Goal: Navigation & Orientation: Find specific page/section

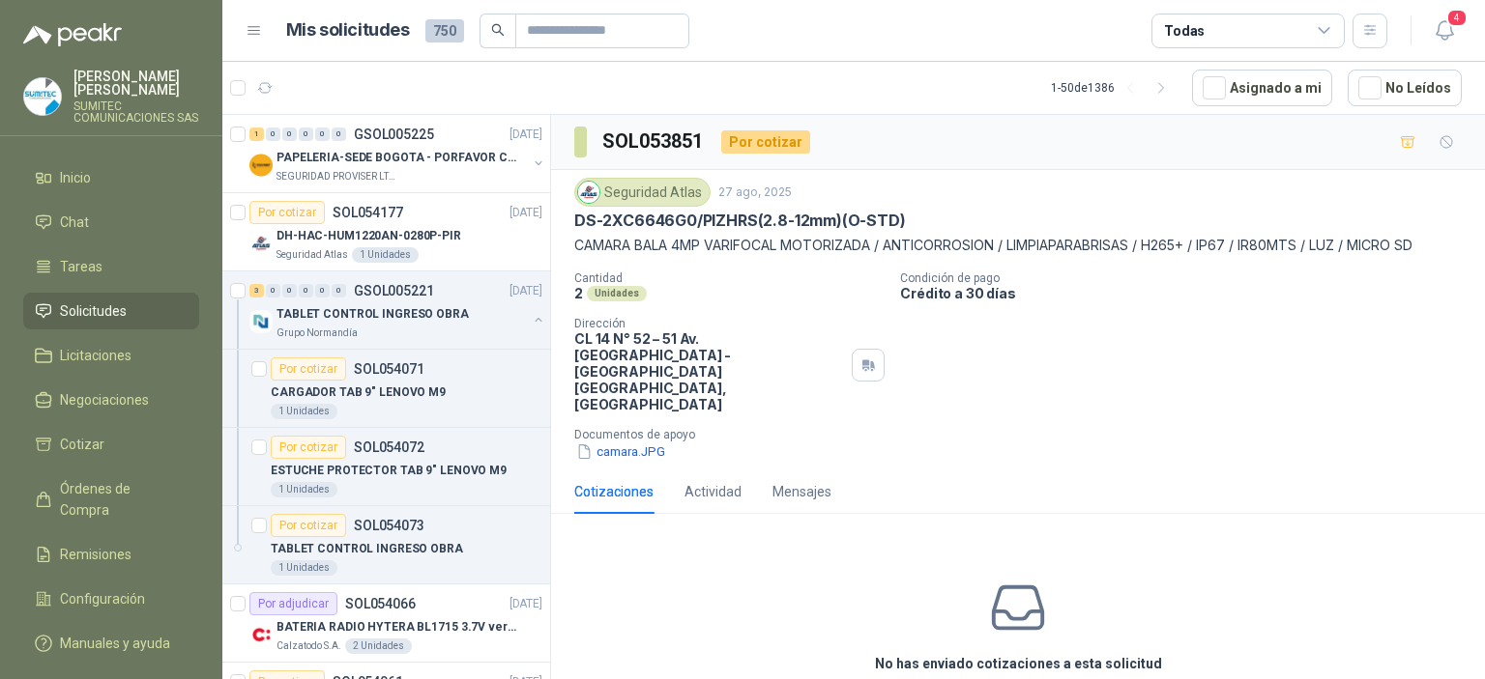
scroll to position [1055, 0]
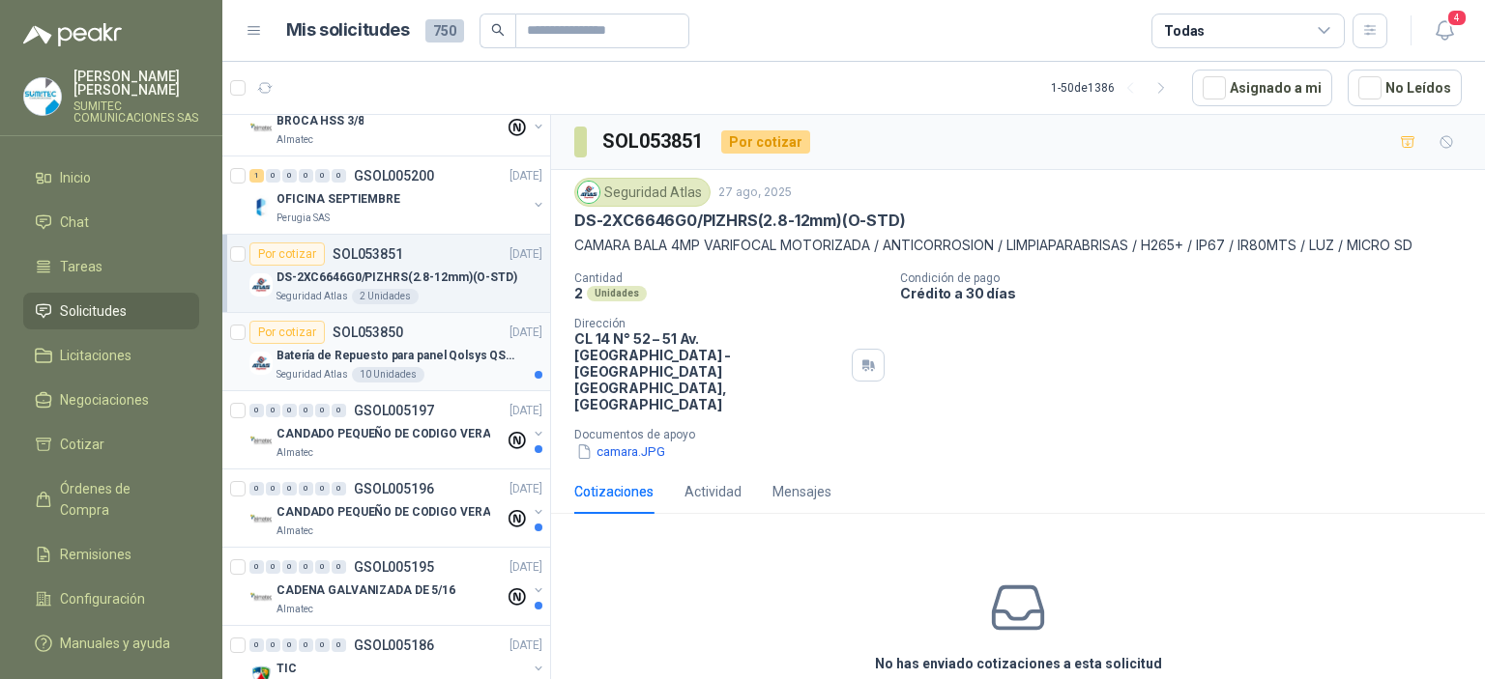
click at [415, 367] on div "Seguridad Atlas 10 Unidades" at bounding box center [409, 374] width 266 height 15
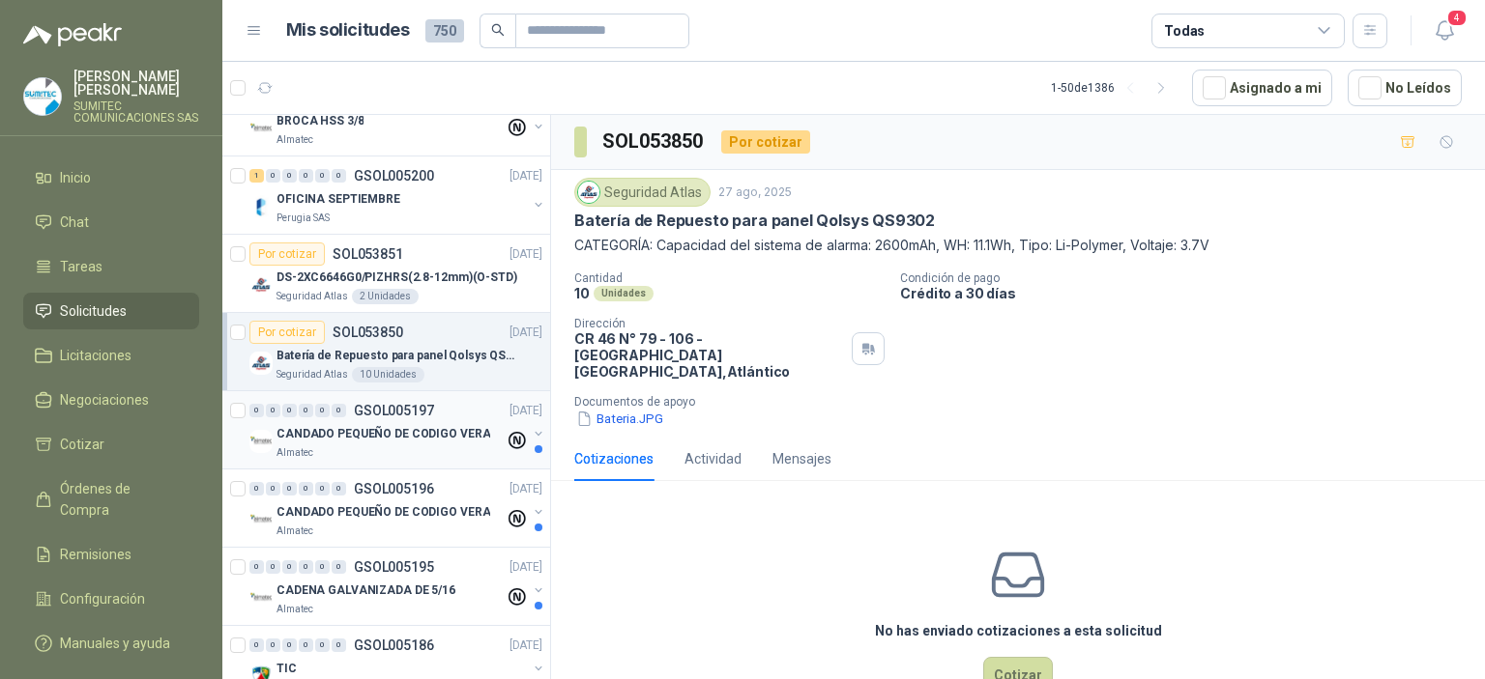
click at [330, 425] on p "CANDADO PEQUEÑO DE CODIGO VERA" at bounding box center [383, 434] width 214 height 18
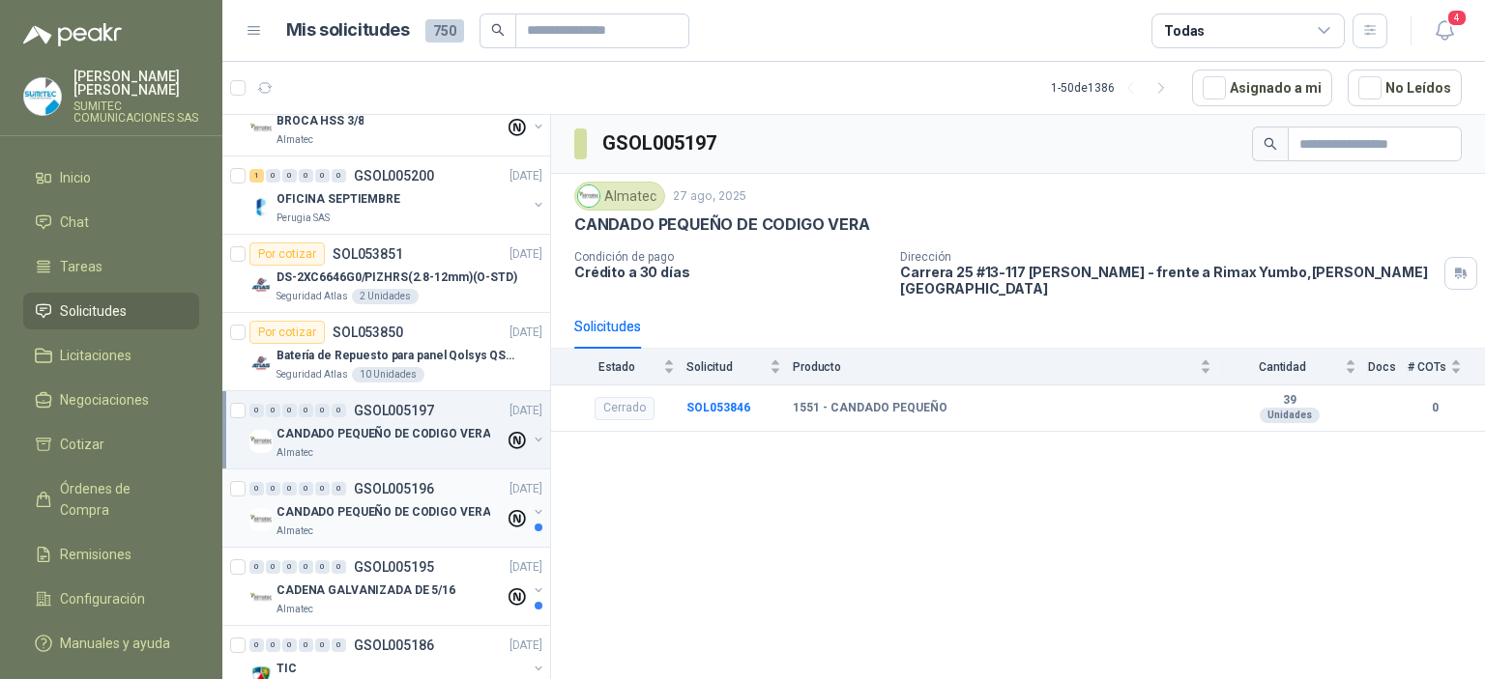
click at [336, 486] on div "0" at bounding box center [339, 489] width 14 height 14
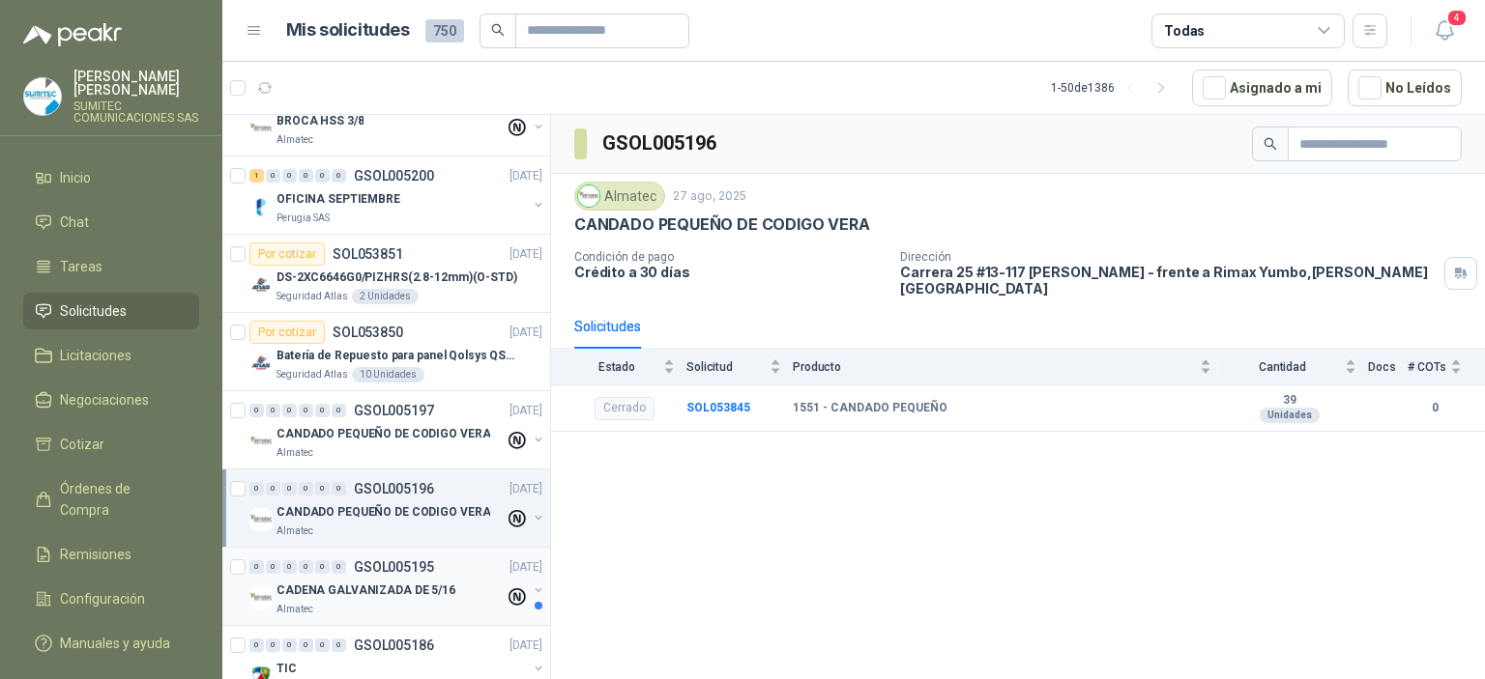
click at [393, 561] on p "GSOL005195" at bounding box center [394, 568] width 80 height 14
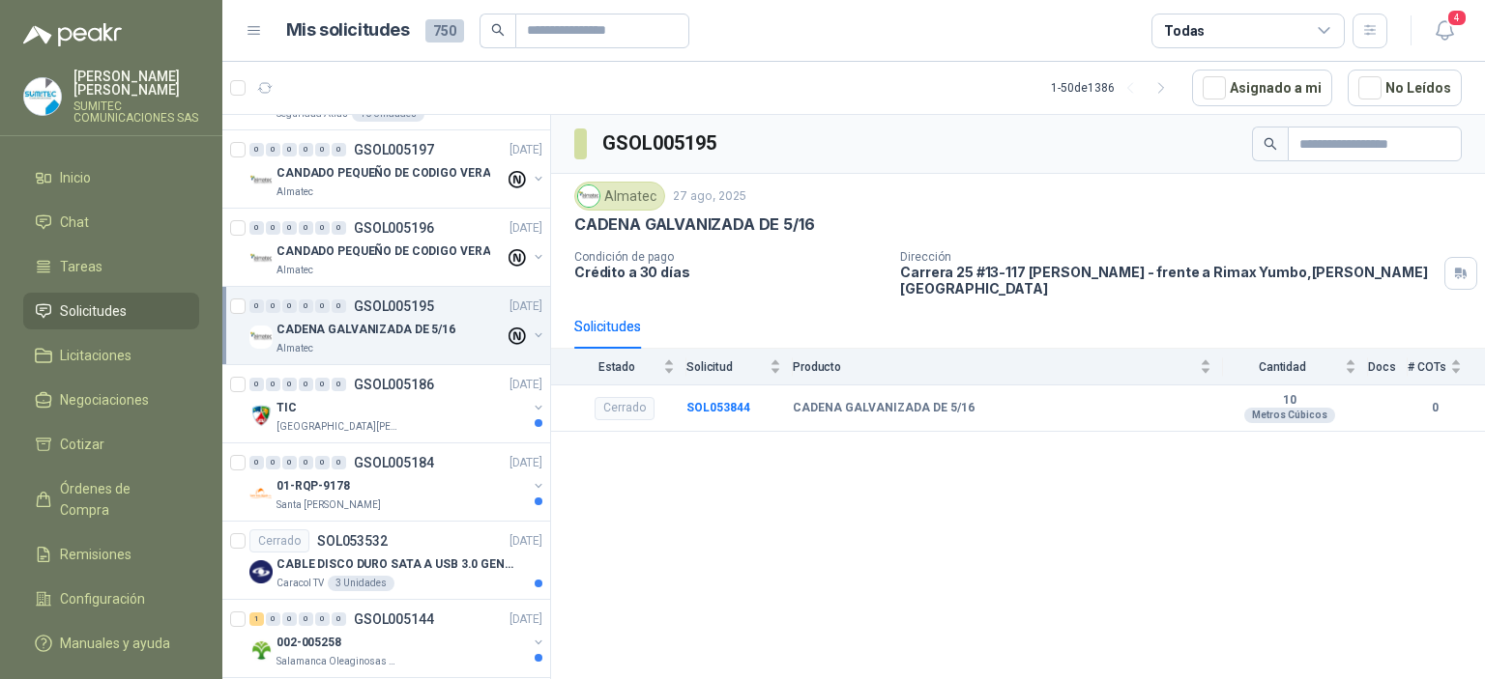
scroll to position [1396, 0]
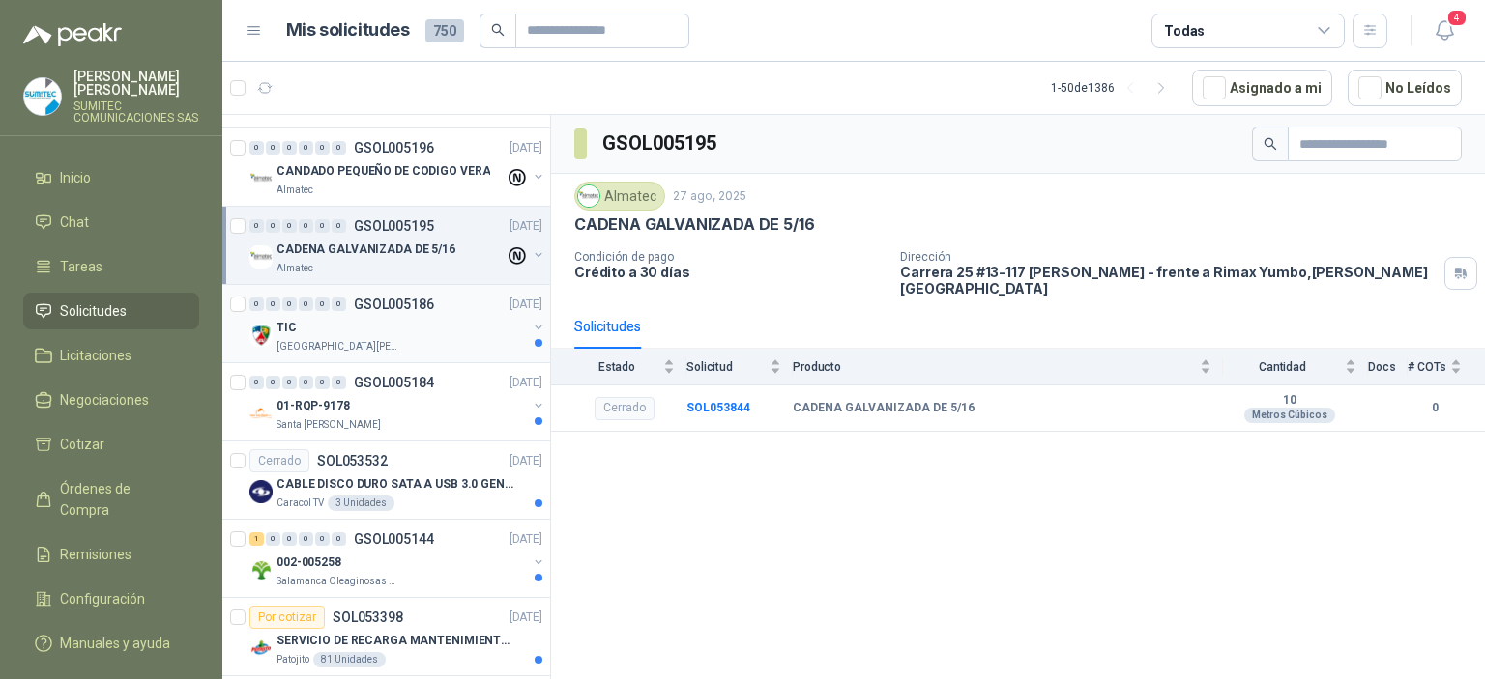
click at [411, 350] on div "0 0 0 0 0 0 GSOL005186 [DATE] [GEOGRAPHIC_DATA][PERSON_NAME]" at bounding box center [386, 324] width 328 height 78
click at [397, 418] on div "Santa [PERSON_NAME]" at bounding box center [401, 425] width 250 height 15
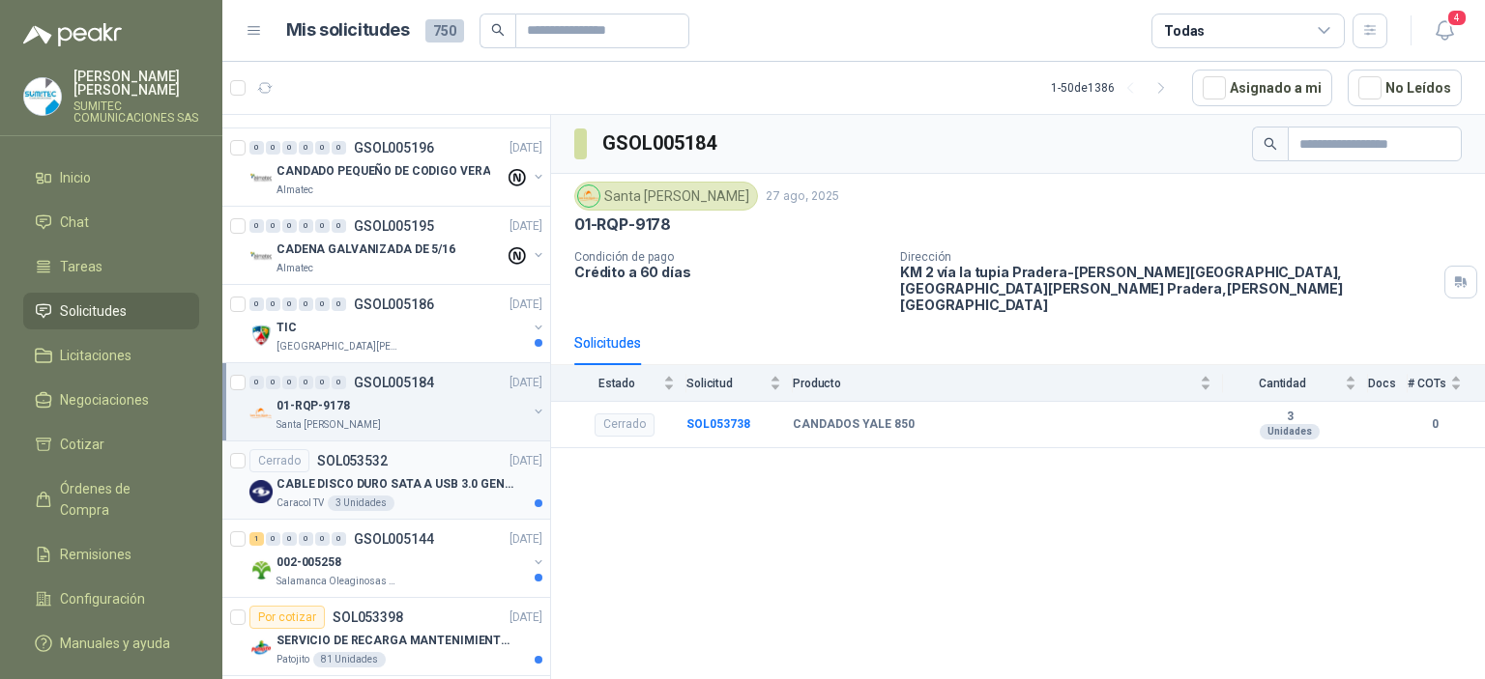
click at [400, 496] on div "Caracol TV 3 Unidades" at bounding box center [409, 503] width 266 height 15
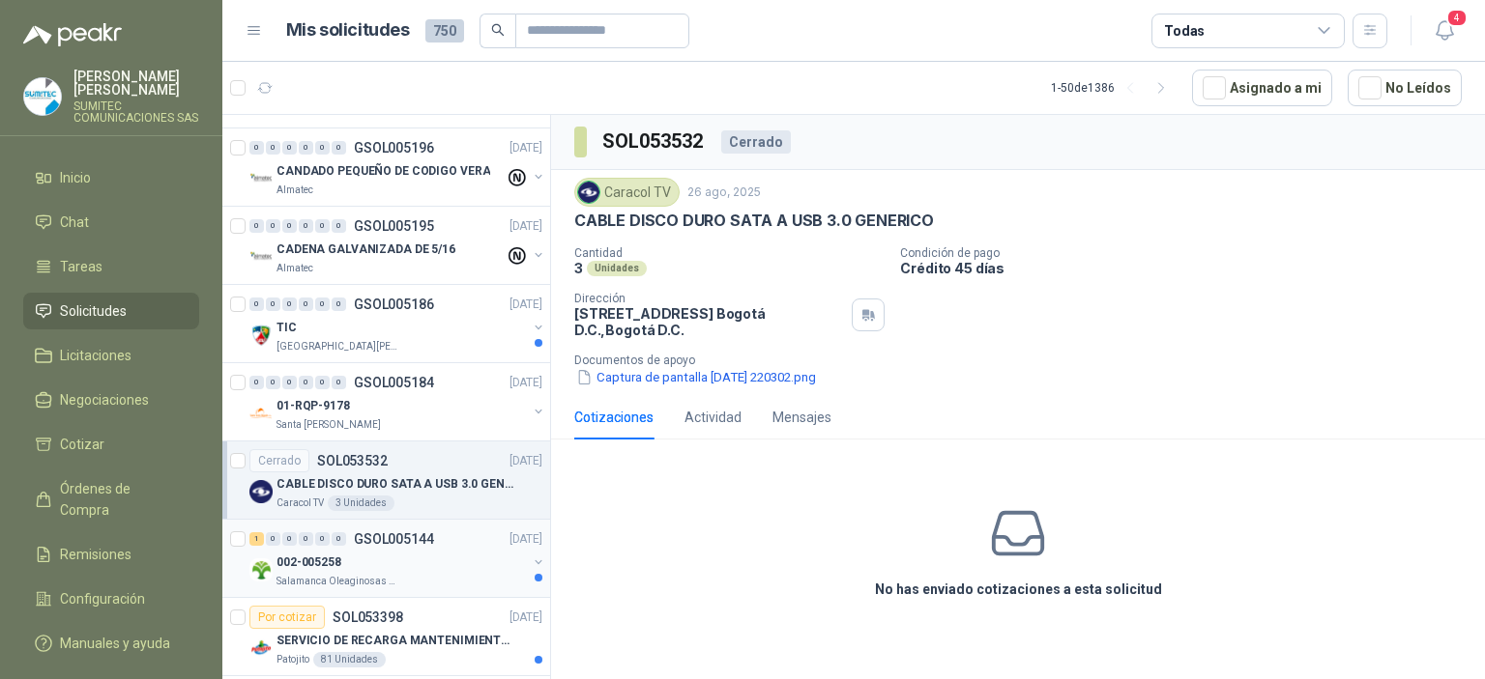
click at [417, 574] on div "Salamanca Oleaginosas SAS" at bounding box center [401, 581] width 250 height 15
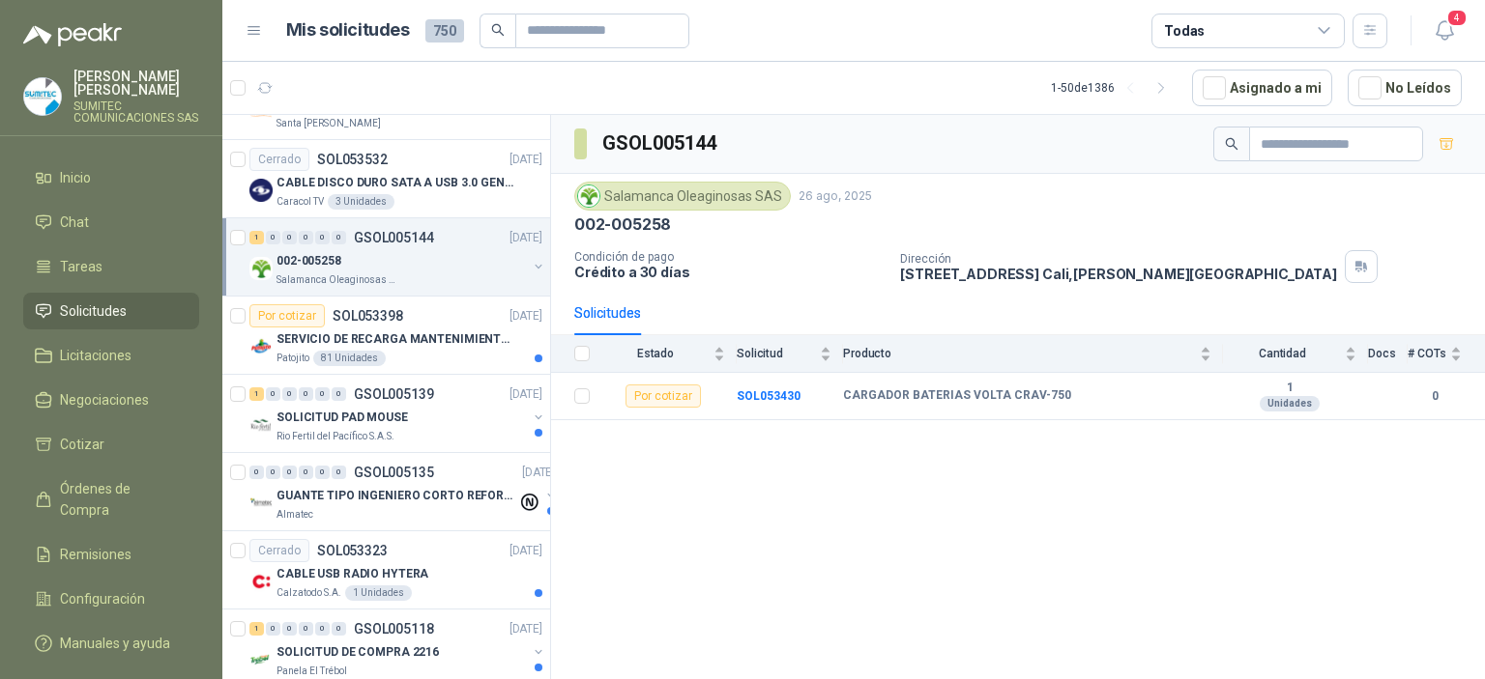
scroll to position [1732, 0]
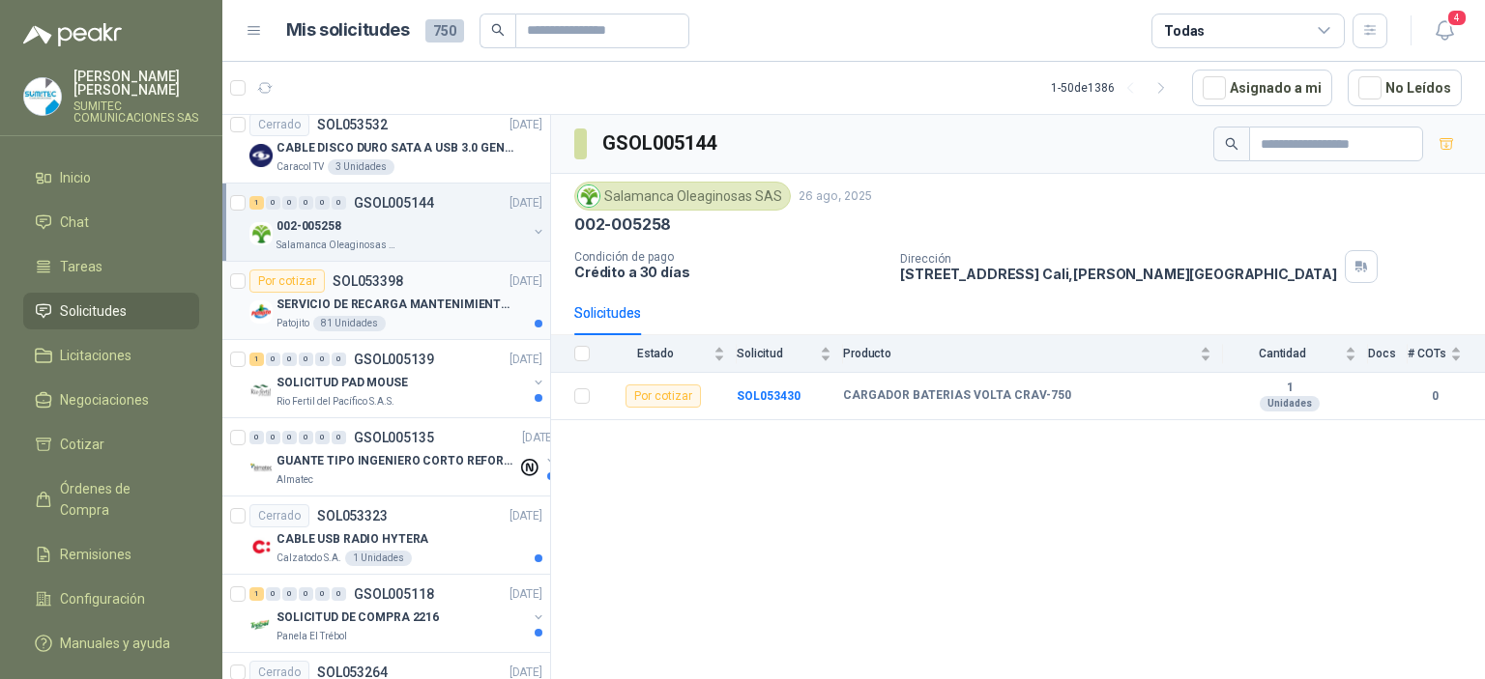
click at [433, 304] on p "SERVICIO DE RECARGA MANTENIMIENTO Y PRESTAMOS DE EXTINTORES" at bounding box center [396, 305] width 241 height 18
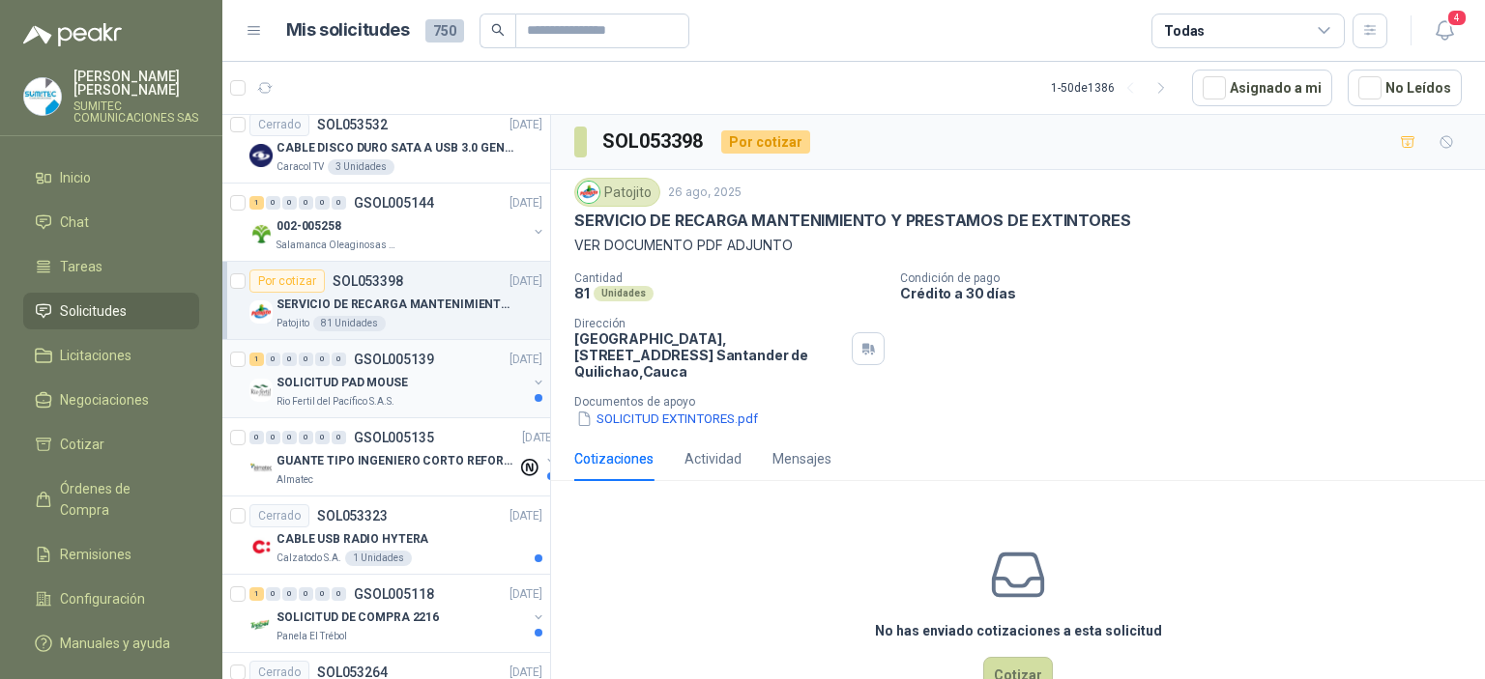
click at [428, 372] on div "SOLICITUD PAD MOUSE" at bounding box center [401, 382] width 250 height 23
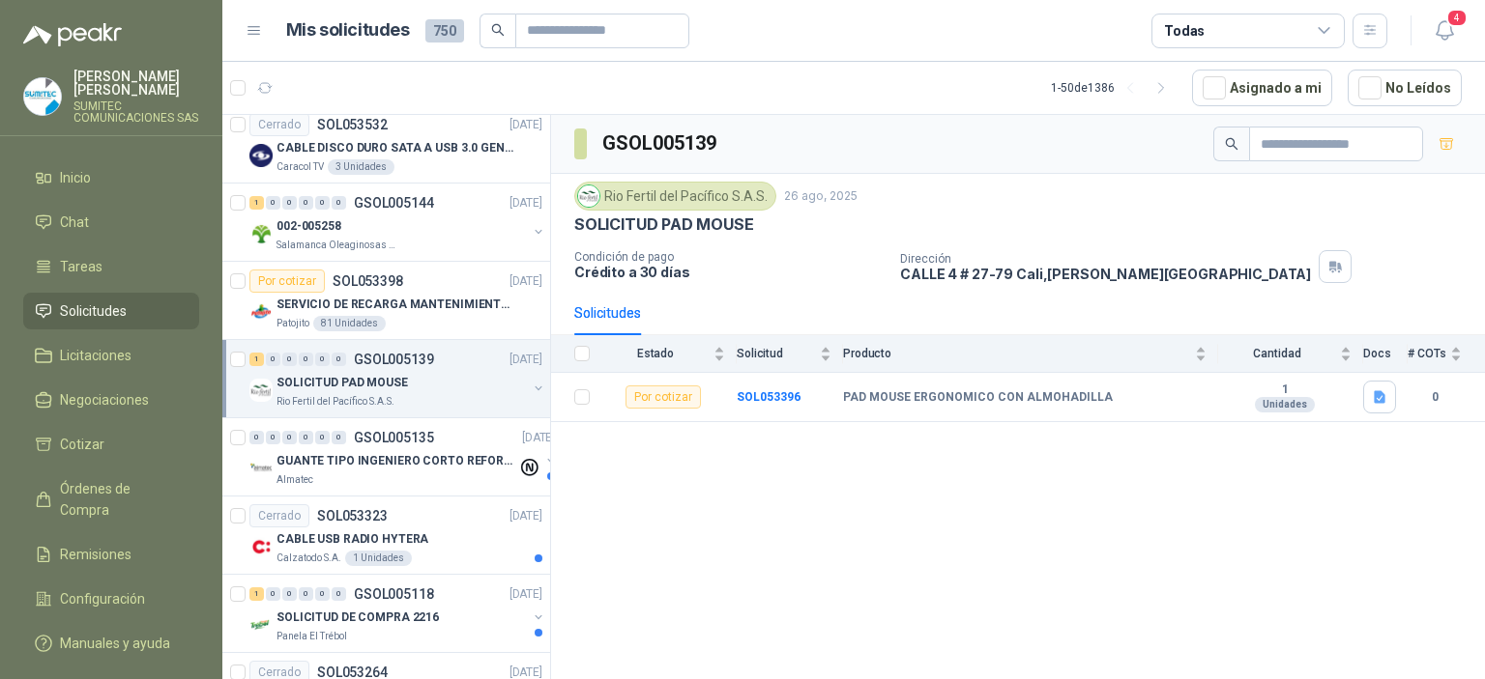
click at [1247, 26] on div "Todas" at bounding box center [1247, 31] width 193 height 35
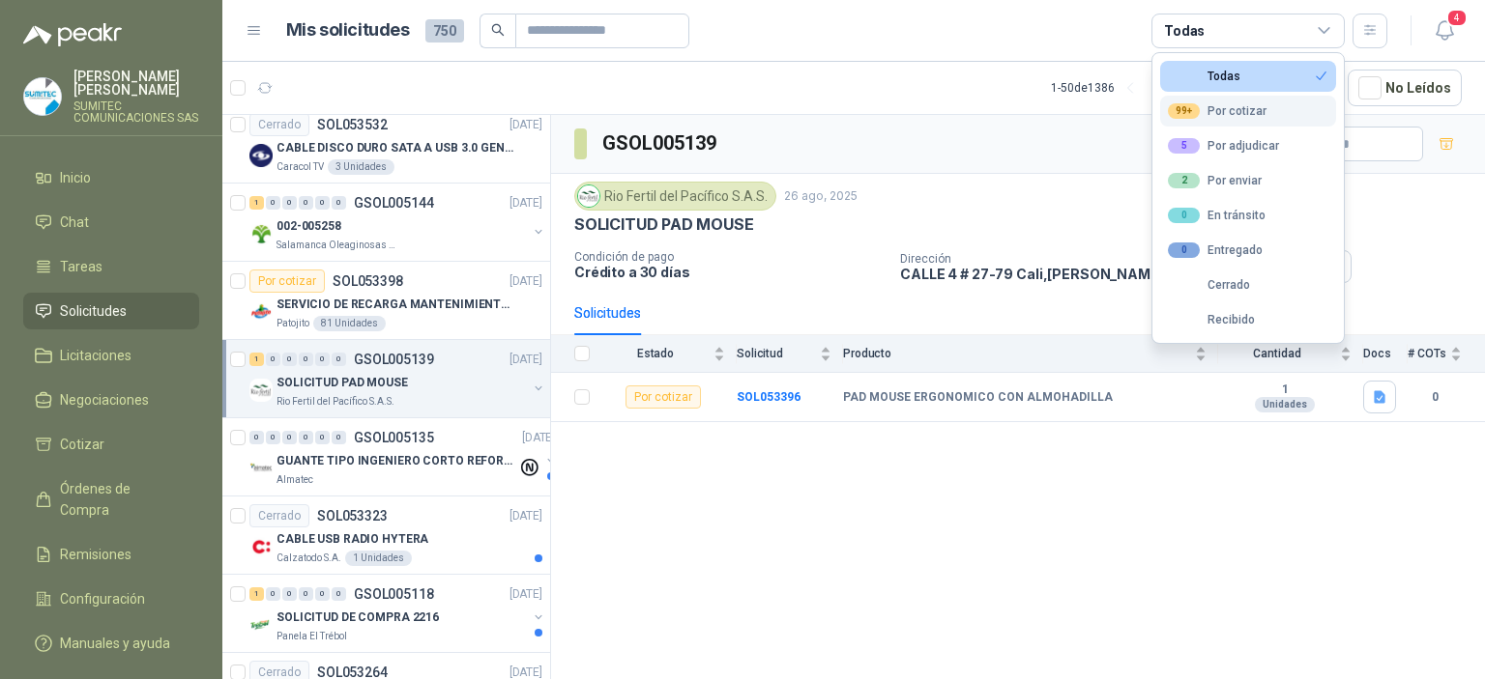
click at [1243, 109] on div "99+ Por cotizar" at bounding box center [1217, 110] width 99 height 15
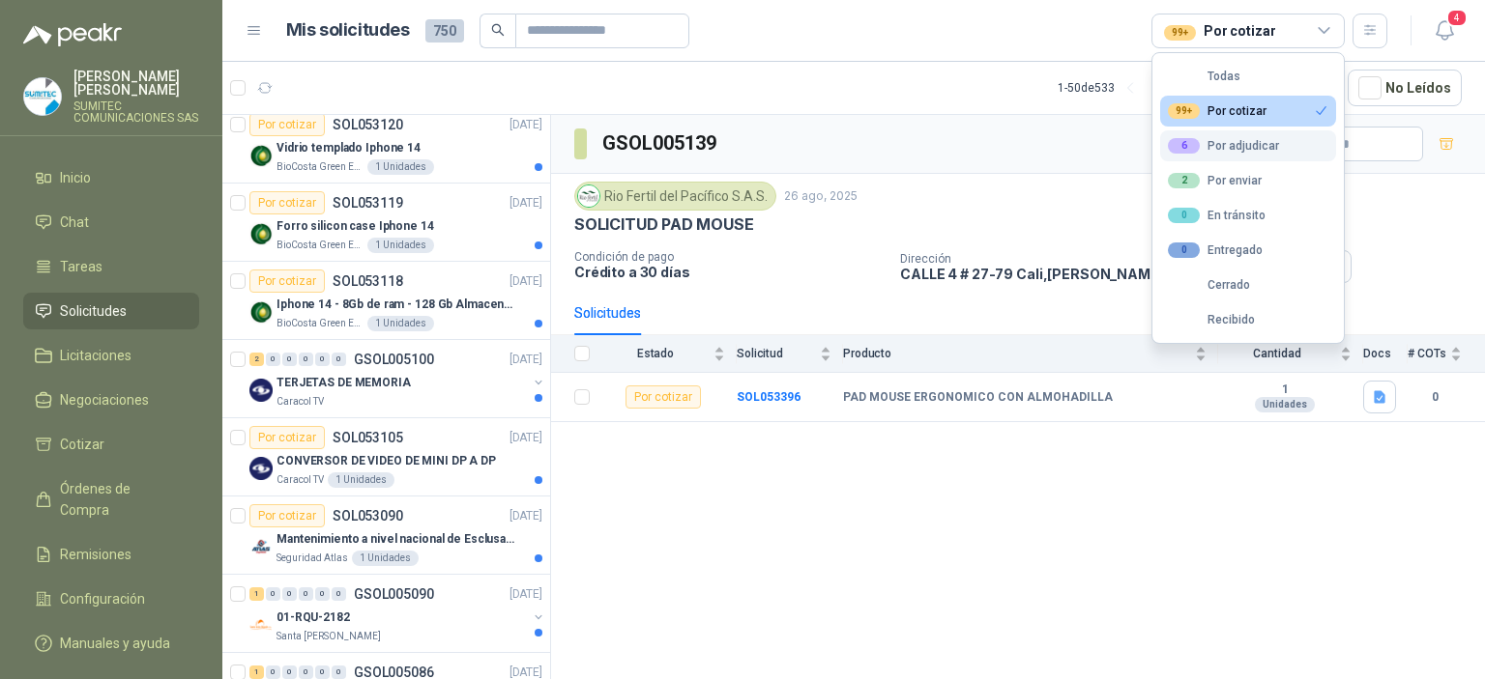
scroll to position [1108, 0]
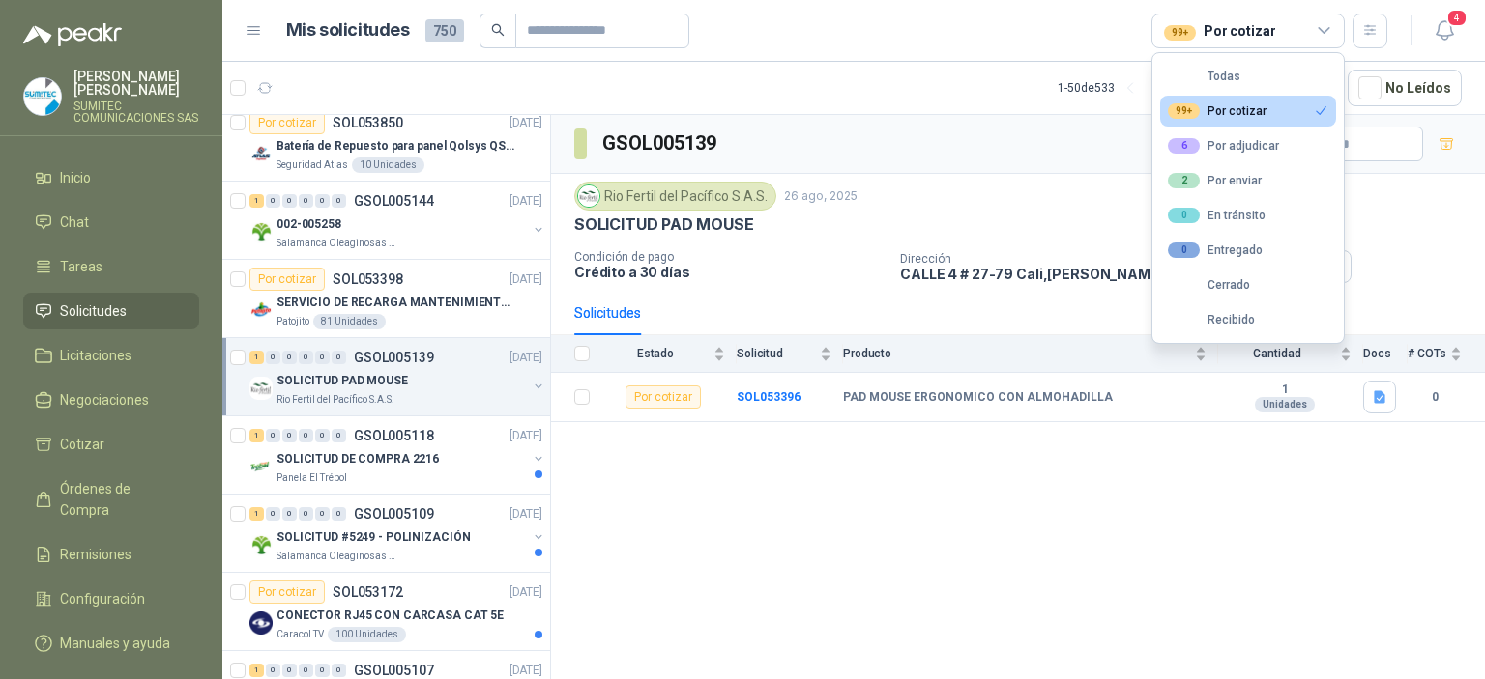
click at [1233, 110] on div "99+ Por cotizar" at bounding box center [1217, 110] width 99 height 15
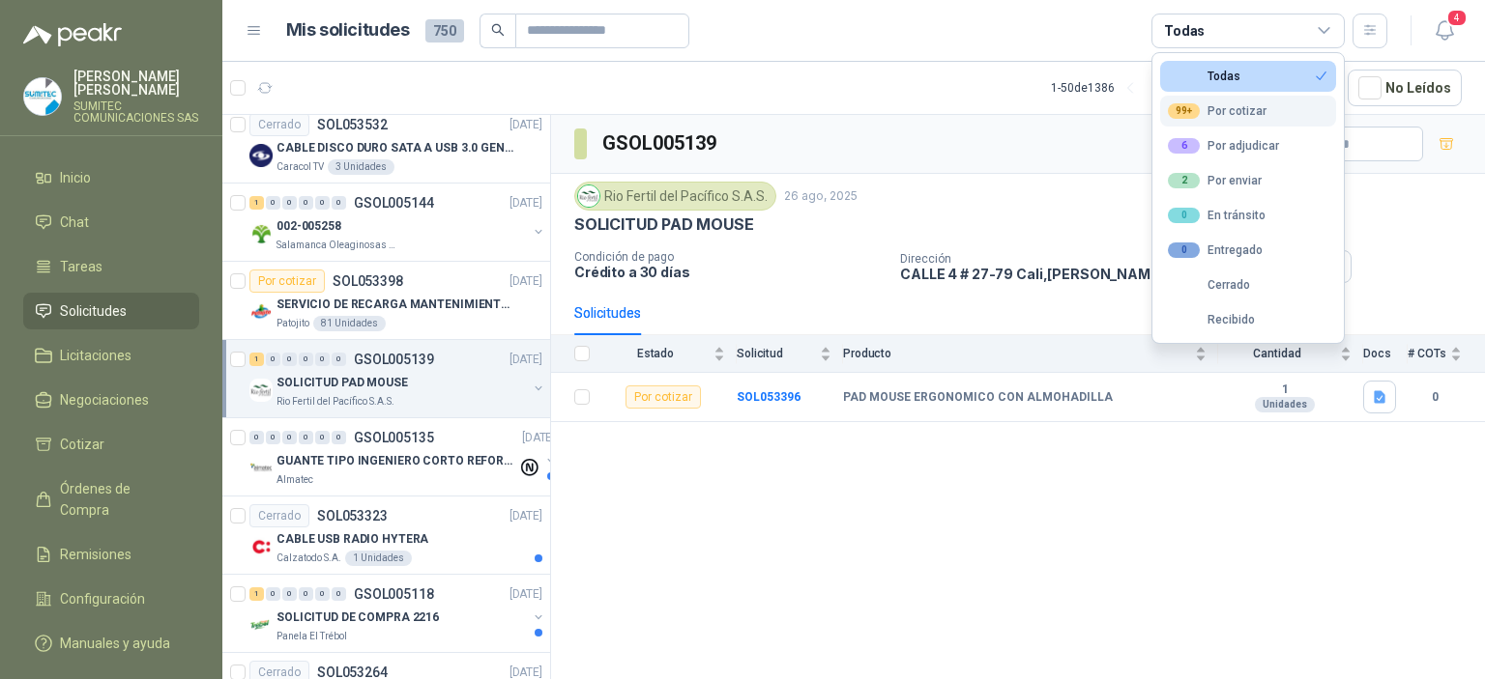
click at [1235, 110] on div "99+ Por cotizar" at bounding box center [1217, 110] width 99 height 15
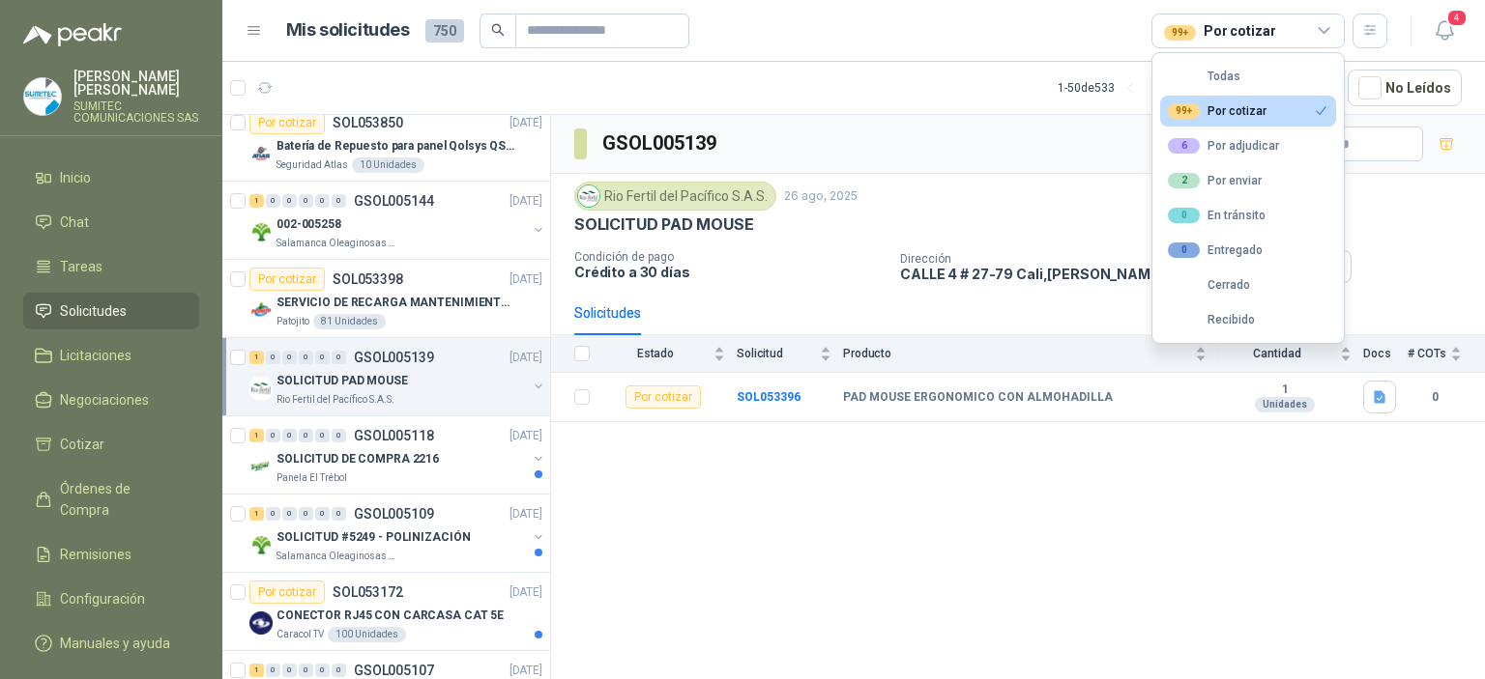
click at [1160, 96] on button "99+ Por cotizar" at bounding box center [1248, 111] width 176 height 31
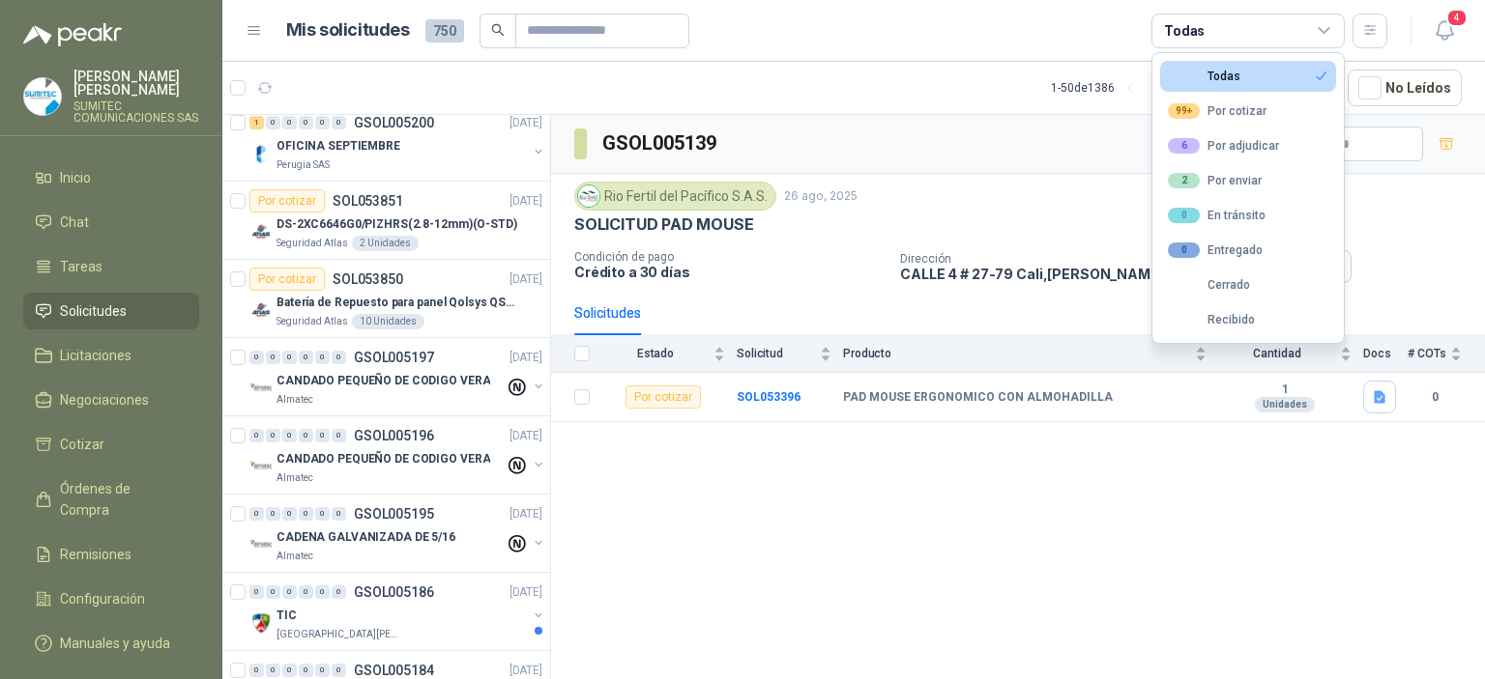
scroll to position [1732, 0]
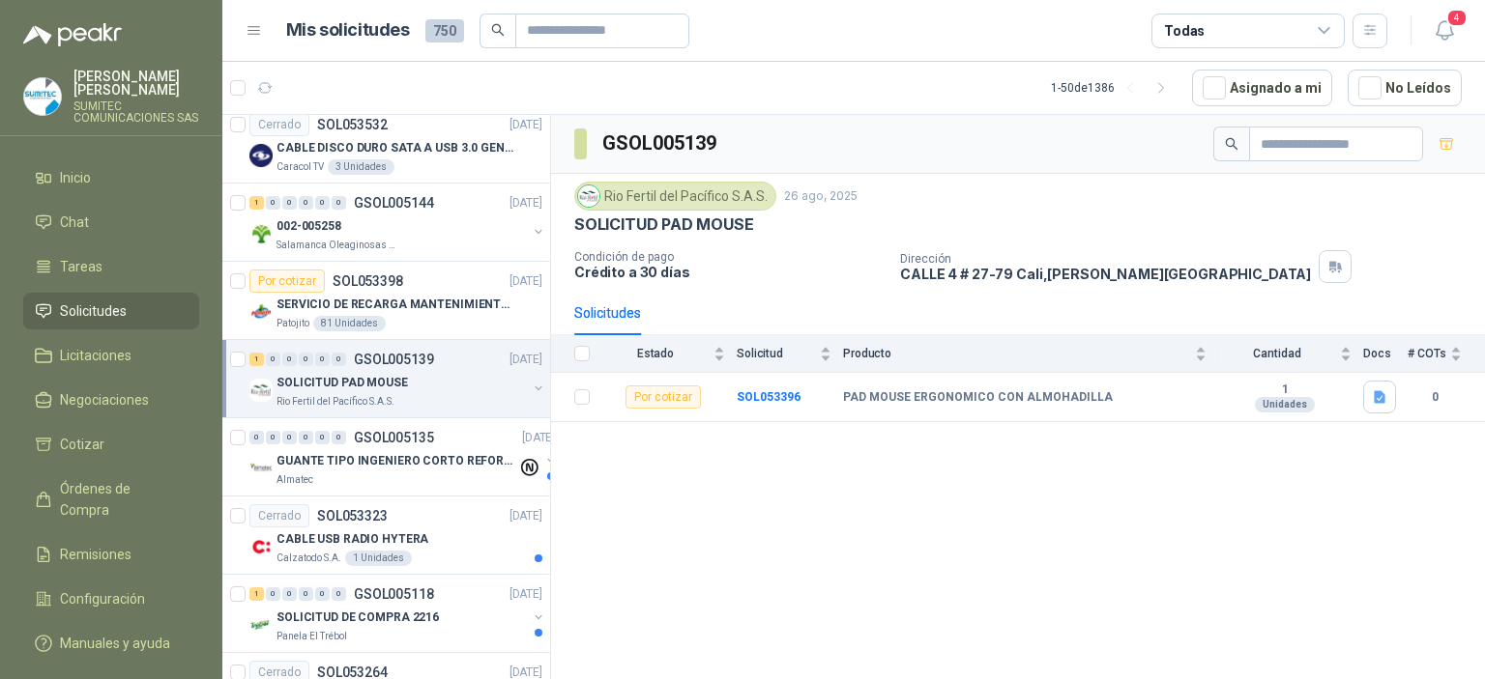
click at [1160, 476] on div "GSOL005139 Rio Fertil [PERSON_NAME] S.A.S. [DATE] SOLICITUD PAD MOUSE Condición…" at bounding box center [1018, 400] width 934 height 571
click at [1223, 35] on div "Todas" at bounding box center [1247, 31] width 193 height 35
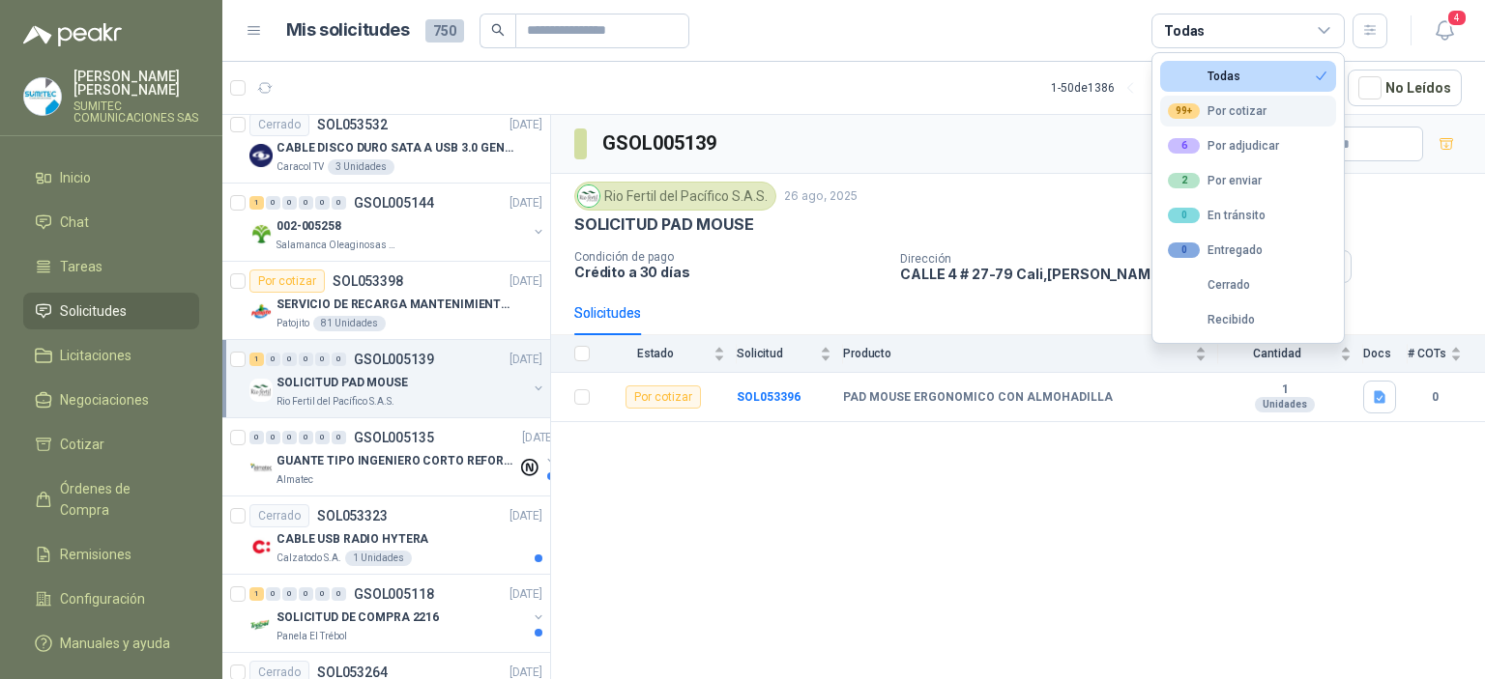
click at [1210, 98] on button "99+ Por cotizar" at bounding box center [1248, 111] width 176 height 31
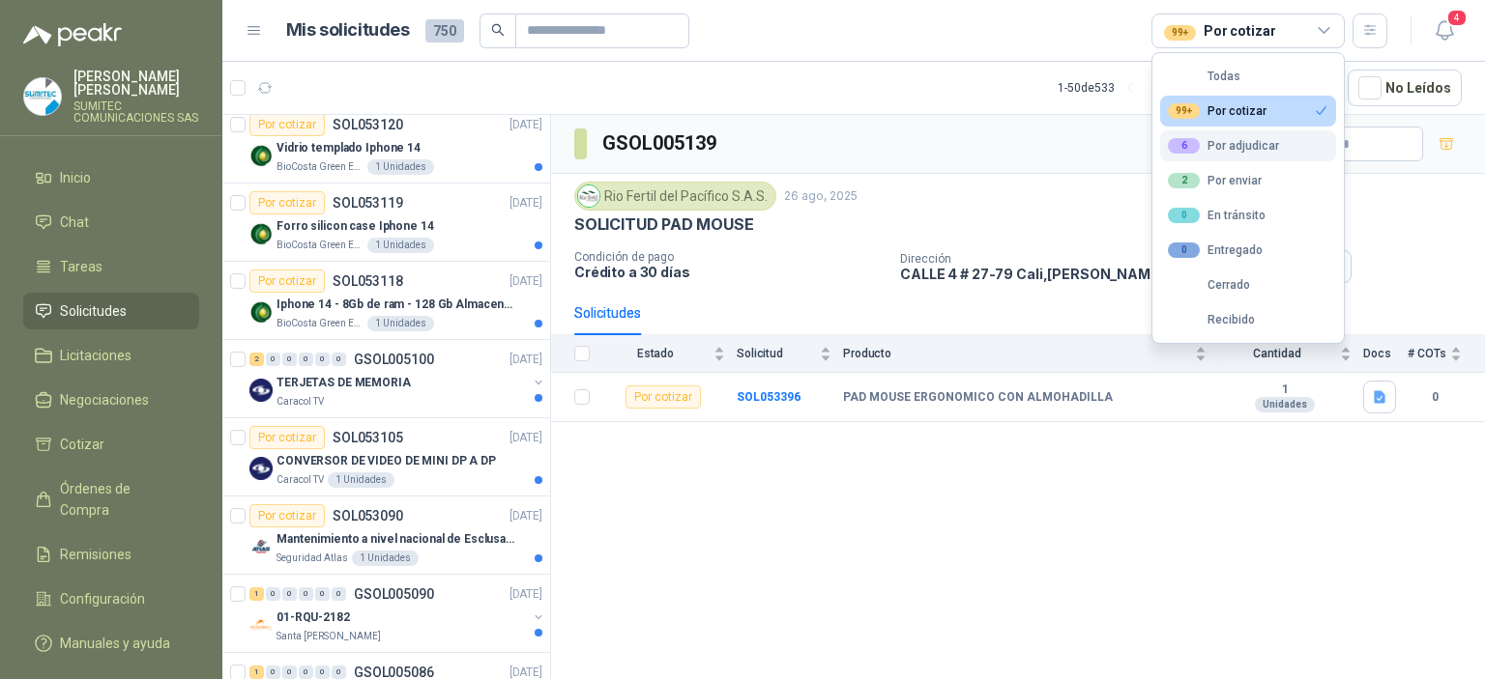
scroll to position [1108, 0]
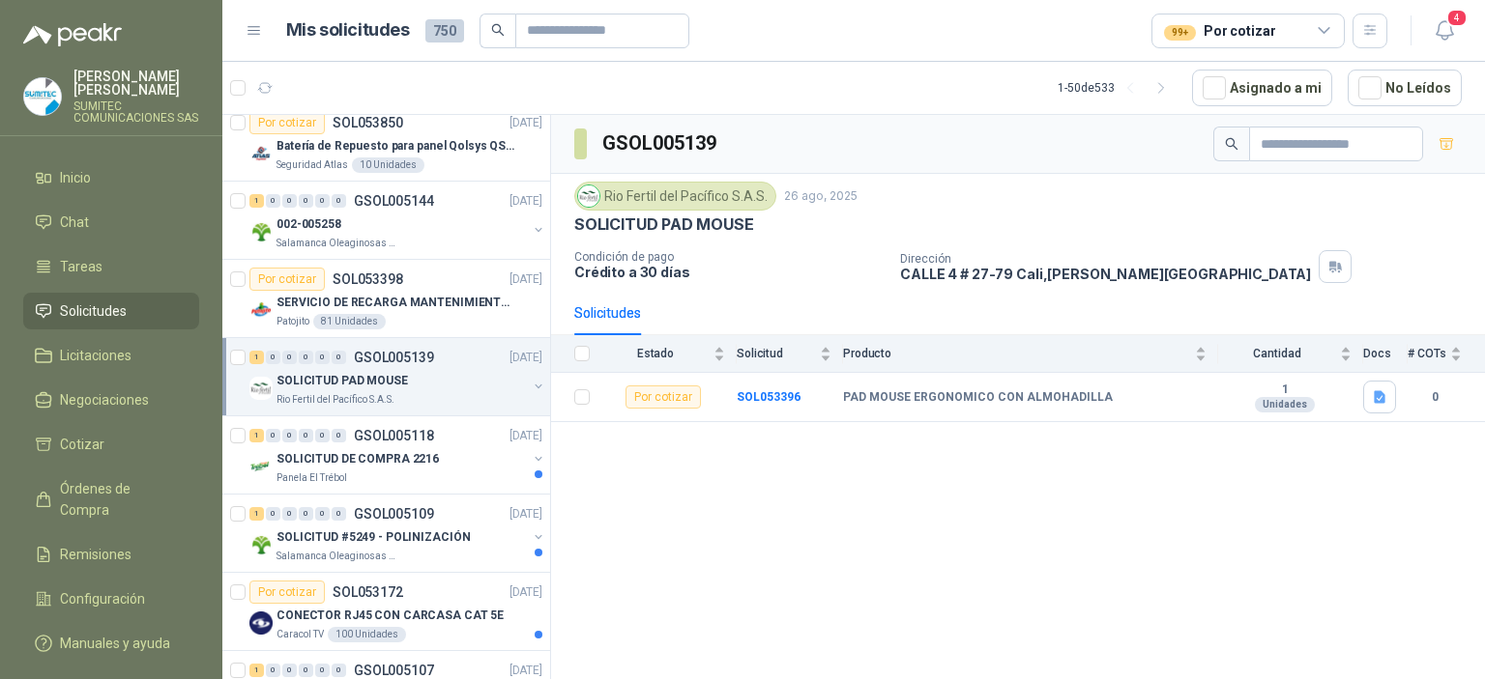
click at [1068, 18] on article "Mis solicitudes 750 99+ Por cotizar" at bounding box center [837, 31] width 1102 height 35
click at [433, 448] on div "SOLICITUD DE COMPRA 2216" at bounding box center [401, 459] width 250 height 23
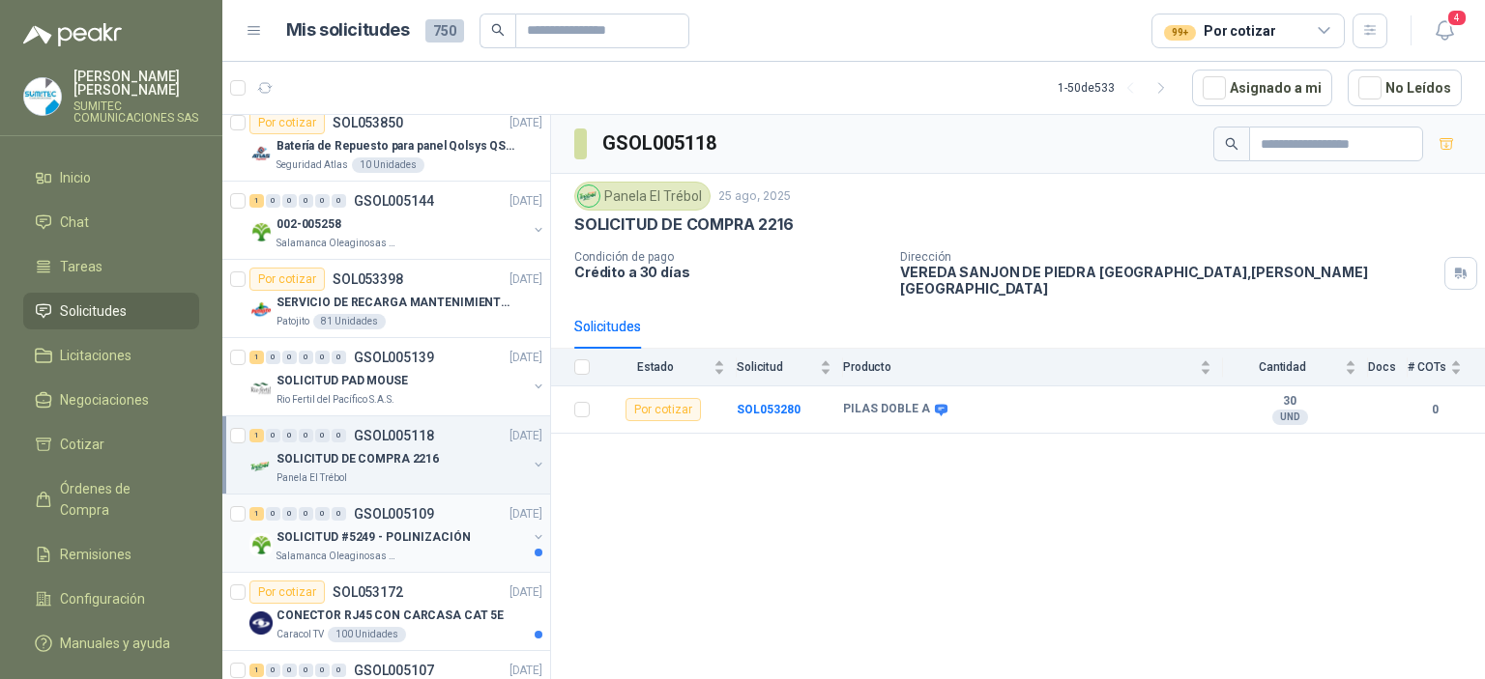
click at [408, 526] on div "SOLICITUD #5249 - POLINIZACIÓN" at bounding box center [401, 537] width 250 height 23
